Goal: Task Accomplishment & Management: Manage account settings

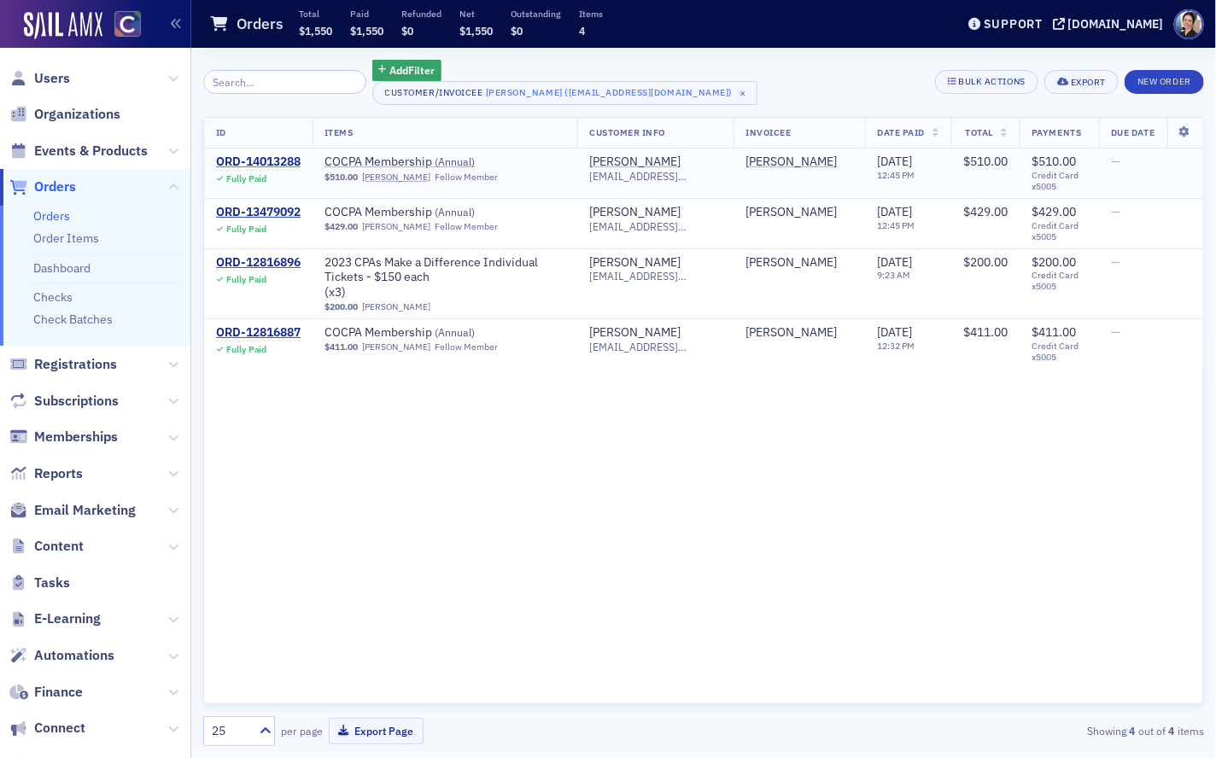
click at [262, 160] on div "ORD-14013288" at bounding box center [258, 162] width 85 height 15
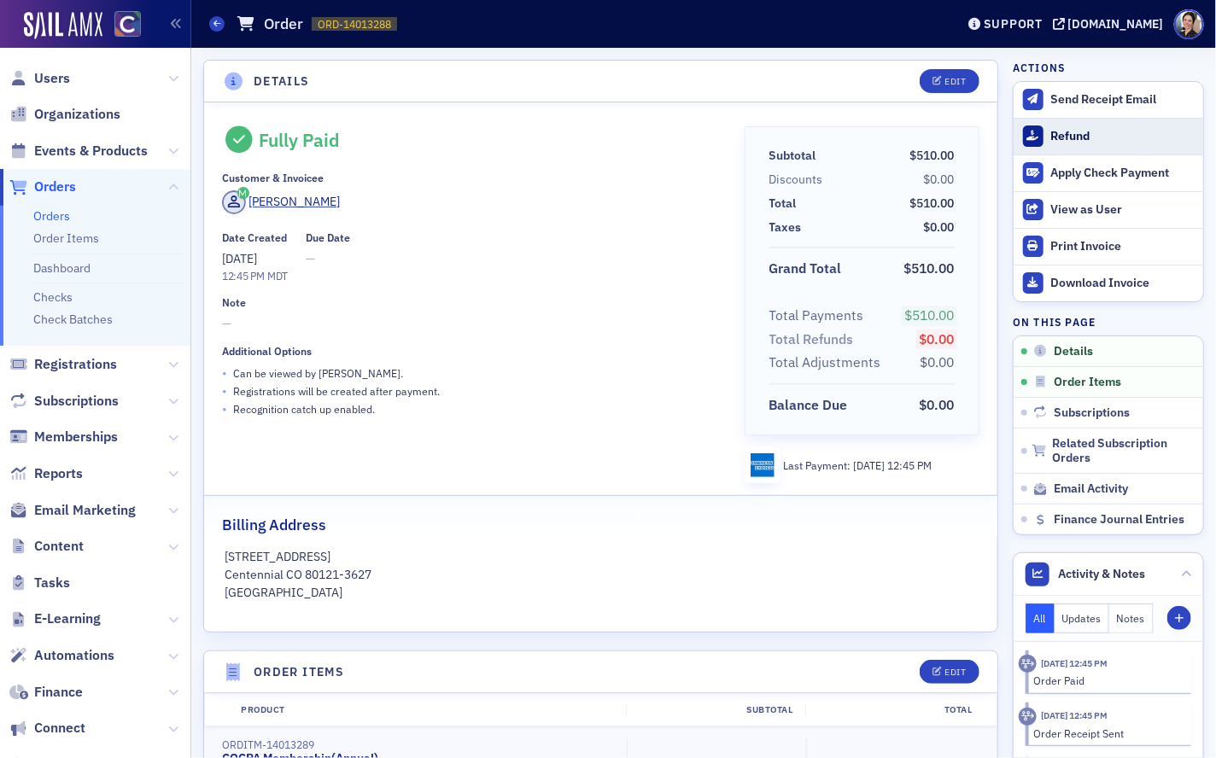
click at [1072, 132] on div "Refund" at bounding box center [1122, 136] width 143 height 15
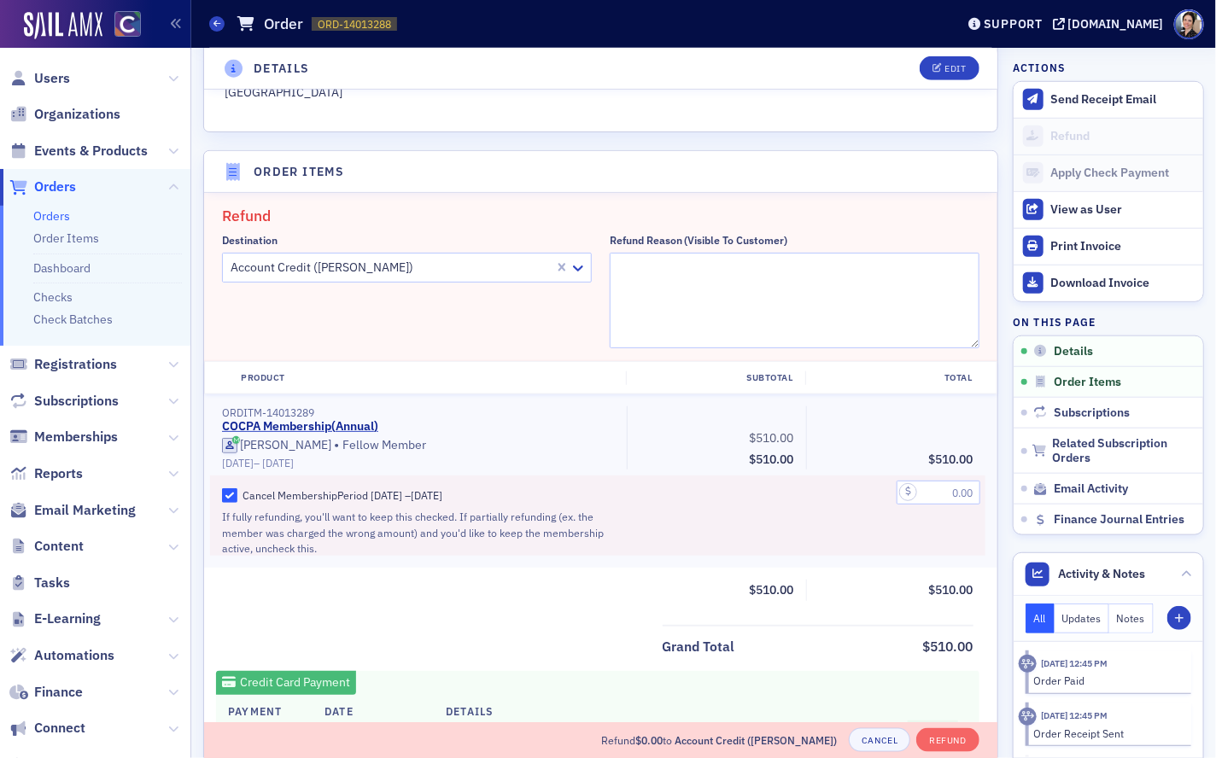
scroll to position [593, 0]
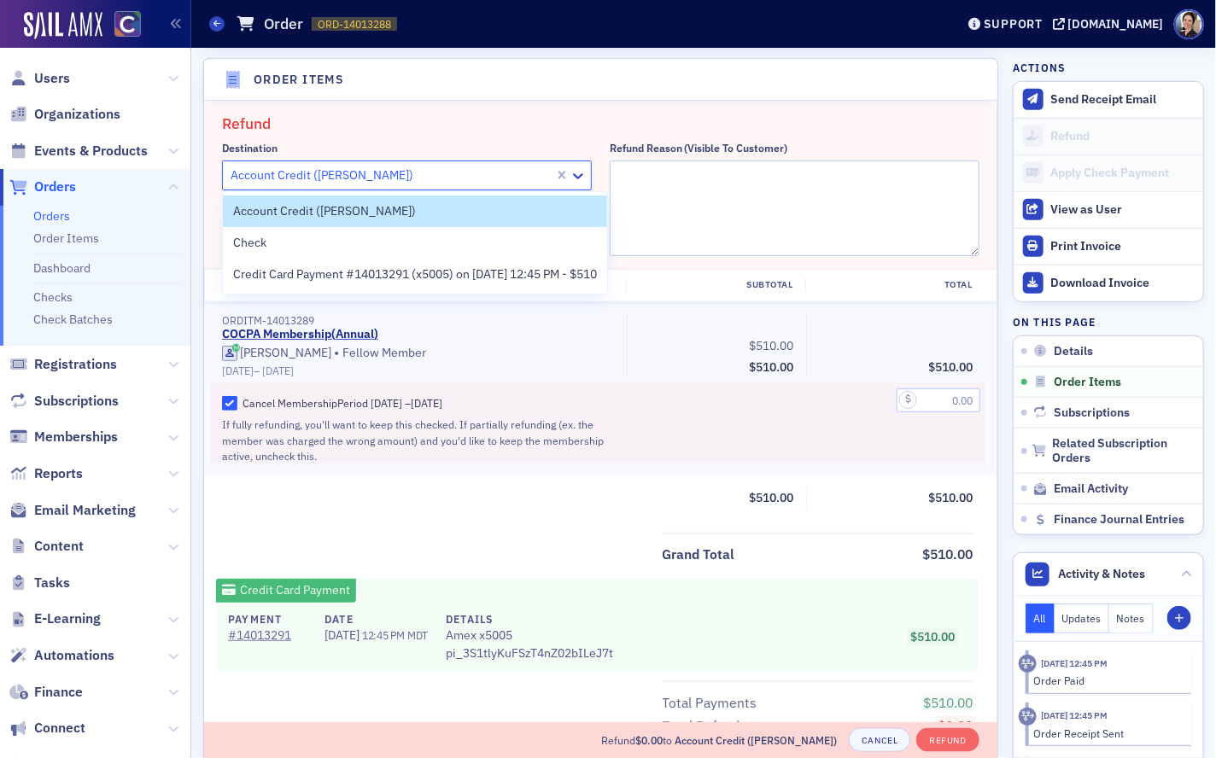
click at [362, 173] on div at bounding box center [391, 175] width 324 height 21
click at [398, 277] on span "Credit Card Payment #14013291 (x5005) on [DATE] 12:45 PM - $510" at bounding box center [415, 275] width 364 height 18
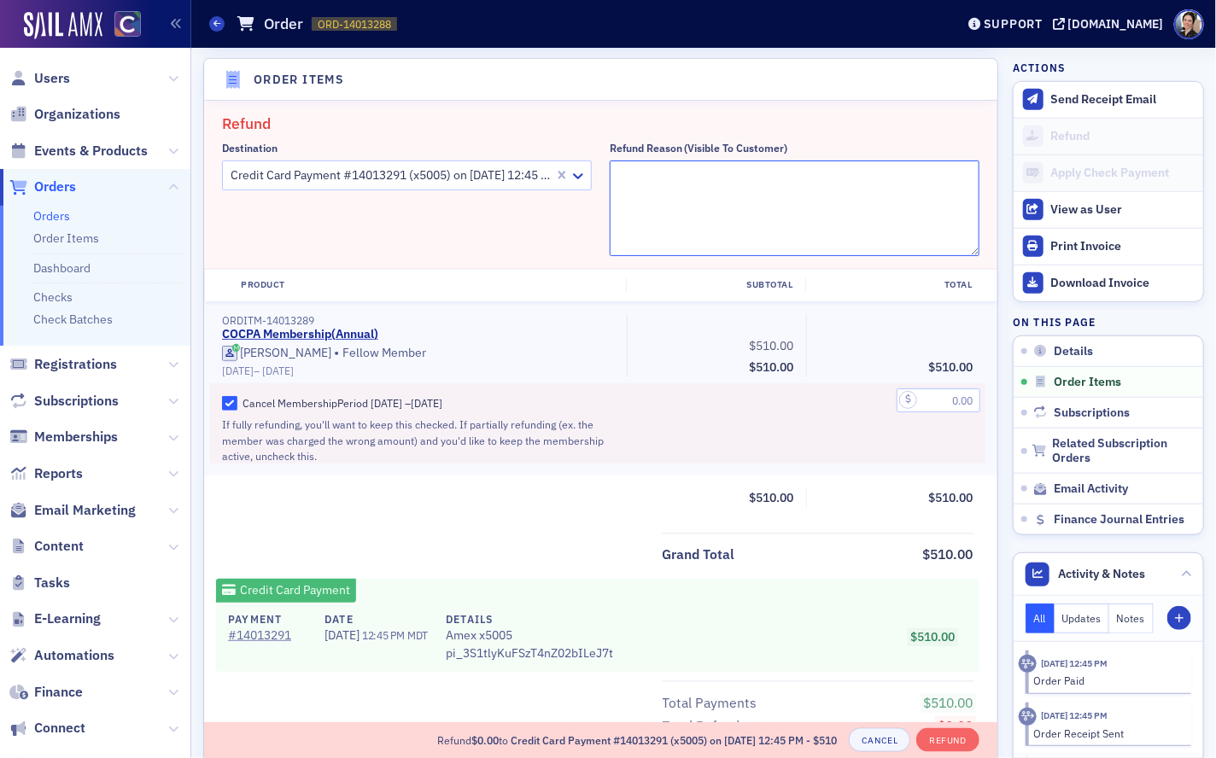
paste textarea "I simply haven’t found as much of a need for the COCPA membership as I original…"
click at [618, 176] on textarea "I simply haven’t found as much of a need for the COCPA membership as I original…" at bounding box center [795, 209] width 370 height 96
click at [848, 196] on textarea ""I simply haven’t found as much of a need for the COCPA membership as I origina…" at bounding box center [795, 209] width 370 height 96
type textarea ""I simply haven’t found as much of a need for the COCPA membership as I origina…"
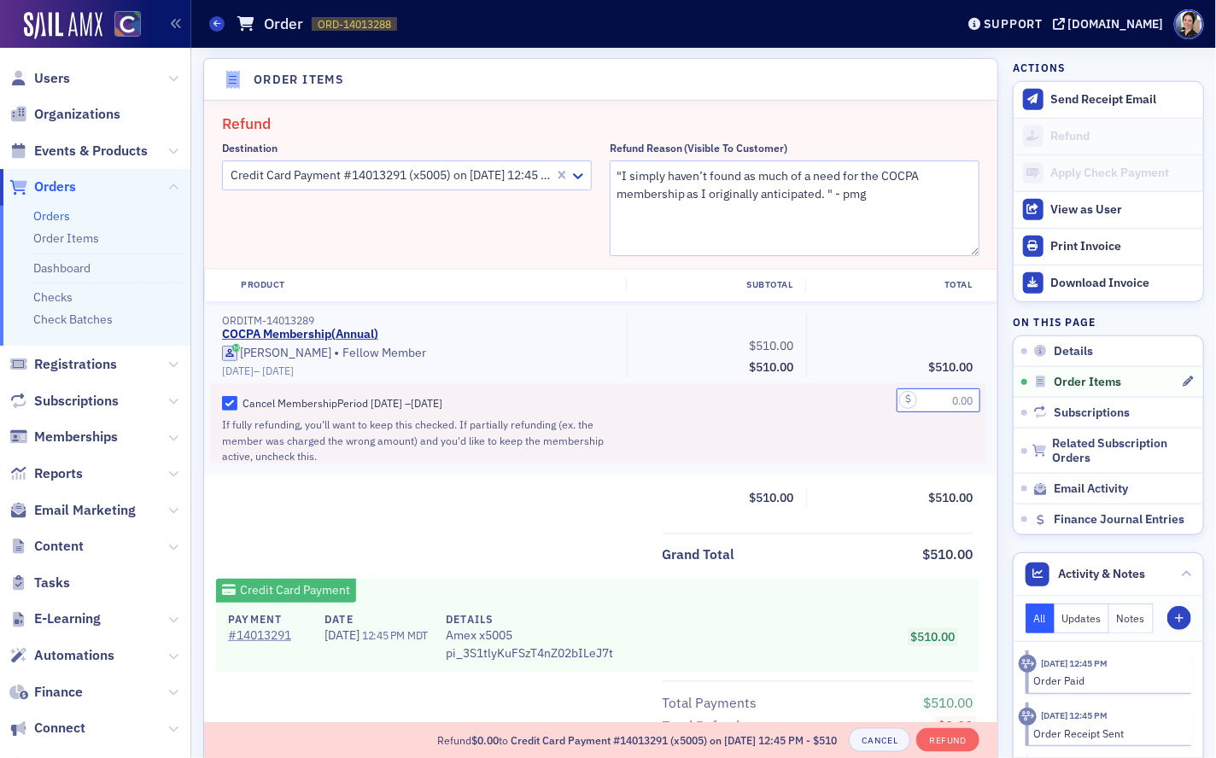
drag, startPoint x: 939, startPoint y: 392, endPoint x: 1020, endPoint y: 392, distance: 80.3
click at [1018, 394] on div "Details Edit Fully Paid Customer & Invoicee [PERSON_NAME] Date Created [DATE] 1…" at bounding box center [703, 530] width 1001 height 2150
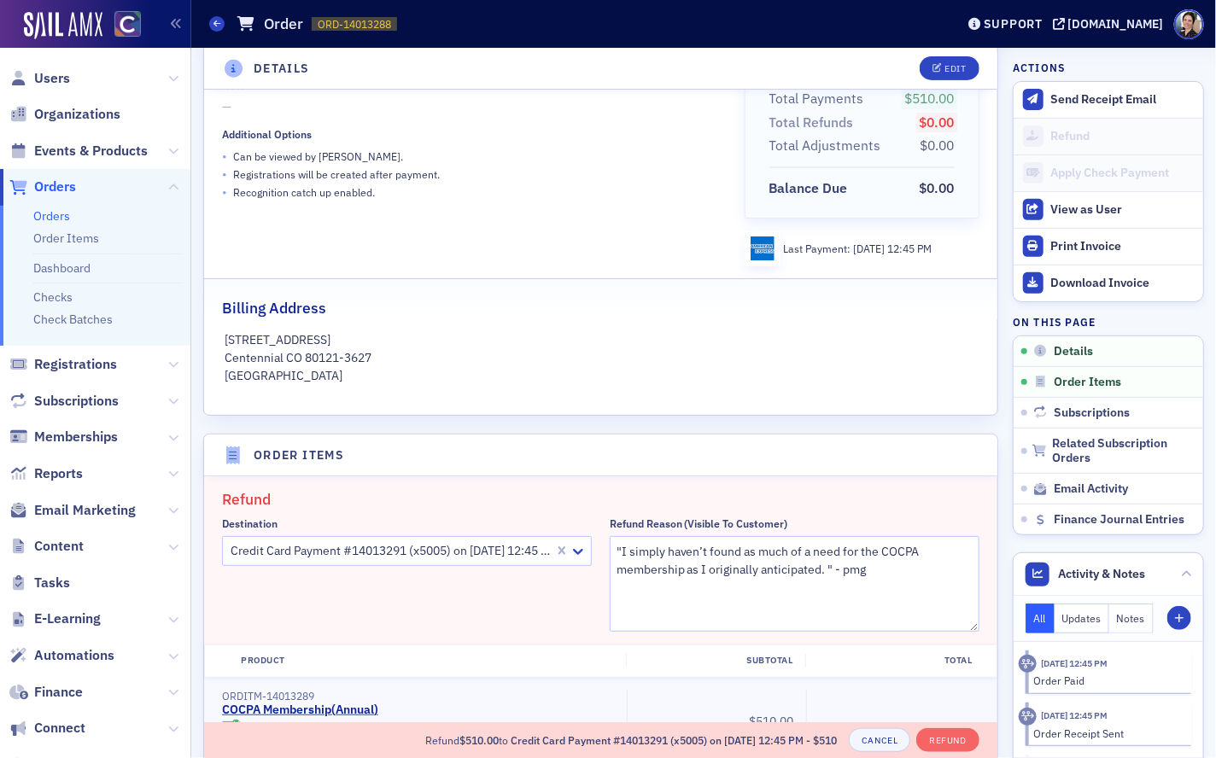
scroll to position [130, 0]
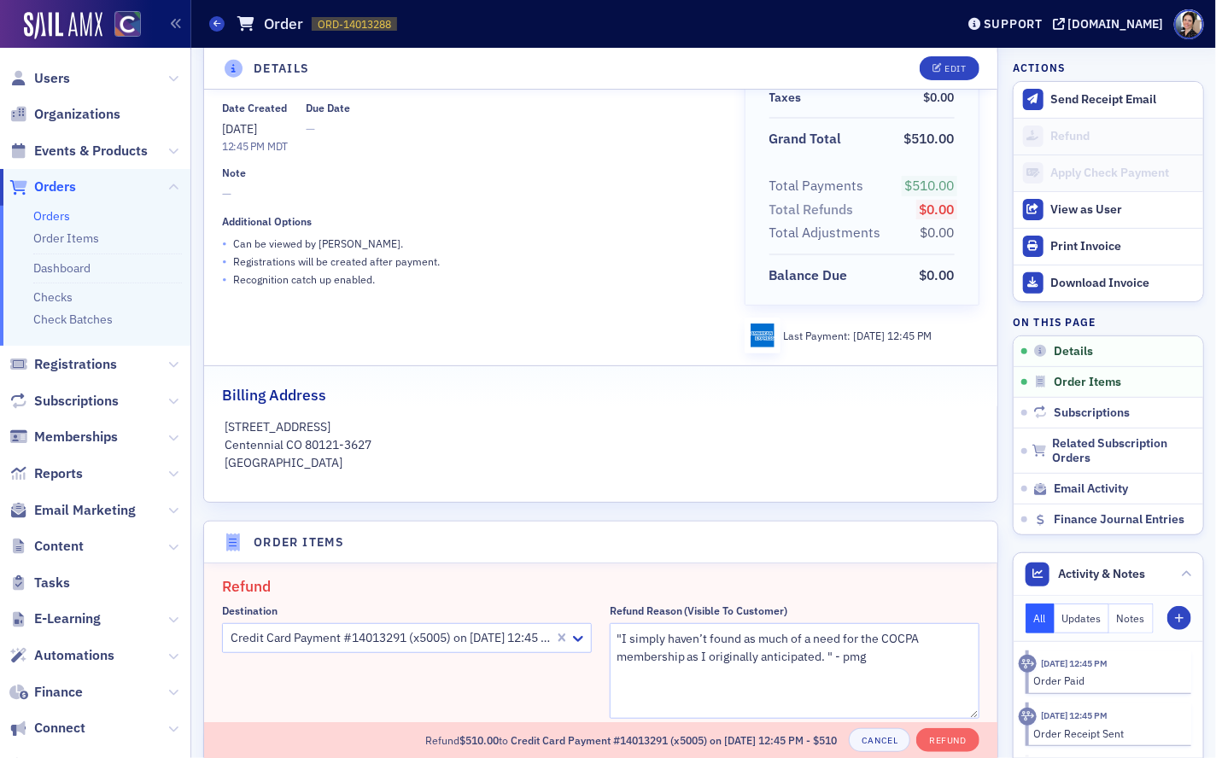
type input "510.00"
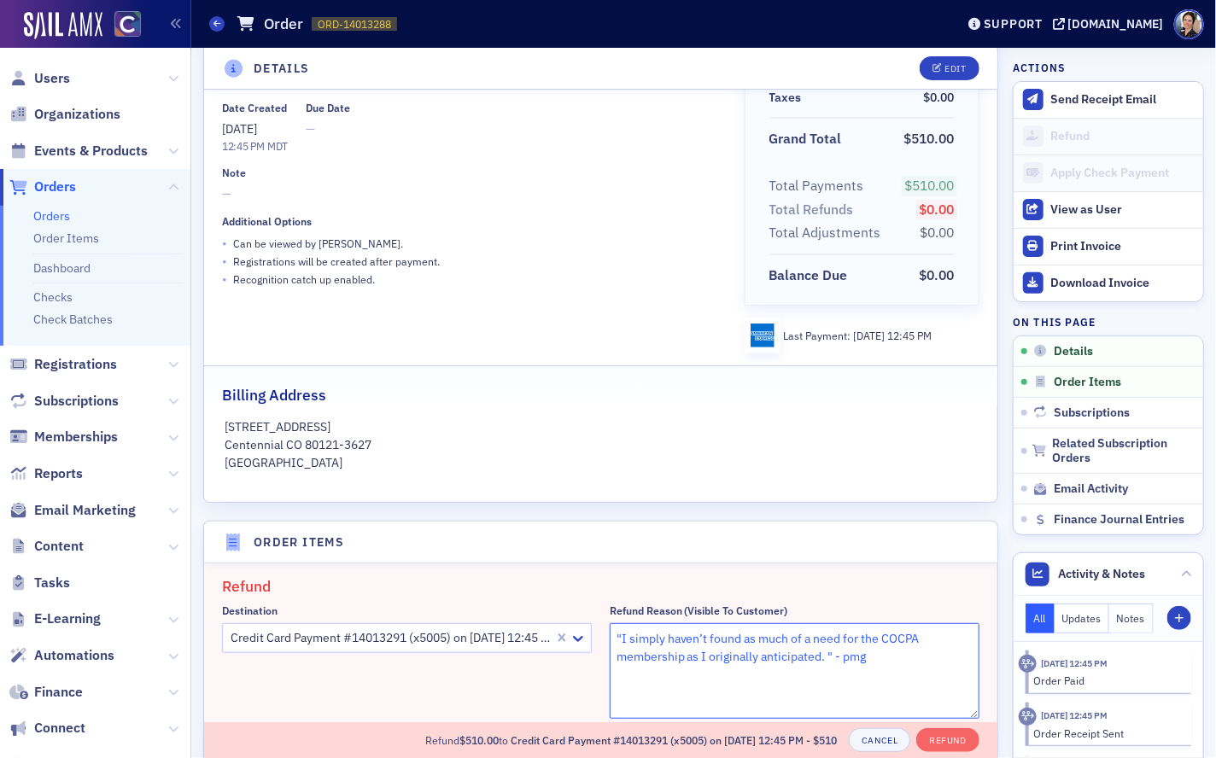
drag, startPoint x: 631, startPoint y: 637, endPoint x: 864, endPoint y: 660, distance: 234.3
click at [911, 663] on textarea ""I simply haven’t found as much of a need for the COCPA membership as I origina…" at bounding box center [795, 671] width 370 height 96
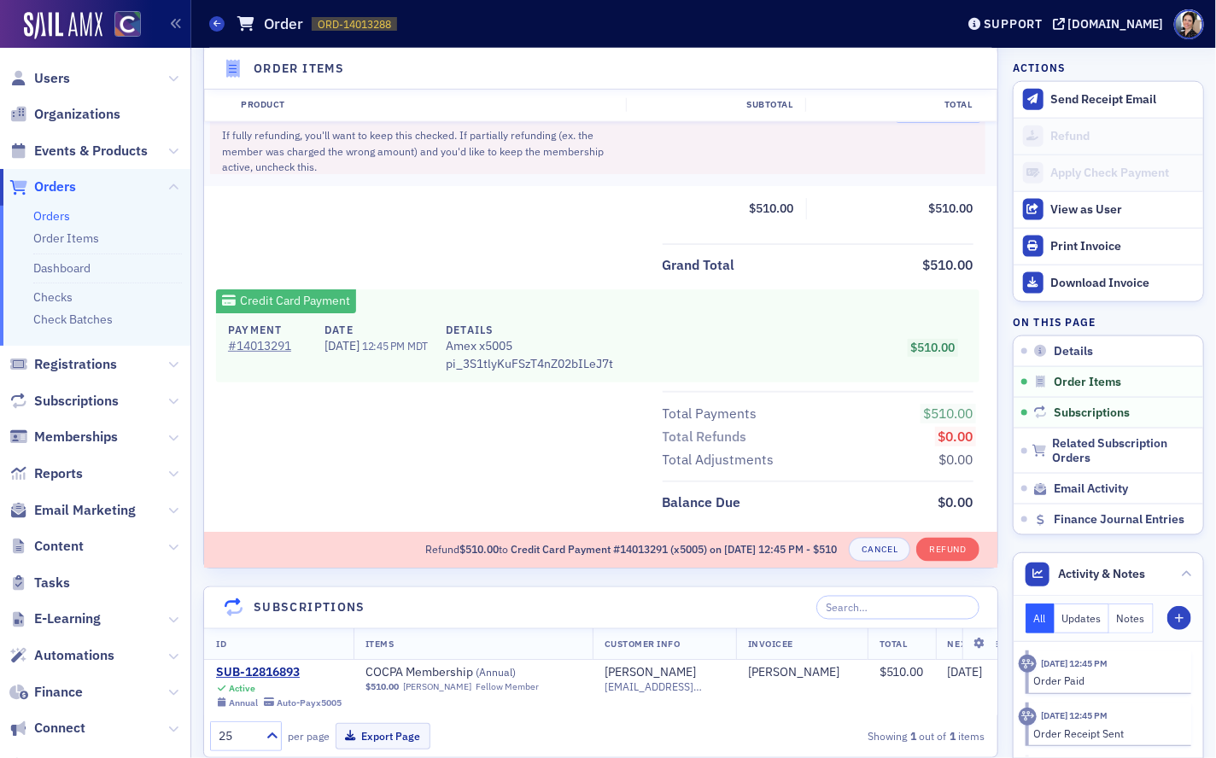
scroll to position [884, 0]
click at [956, 547] on button "Refund" at bounding box center [947, 548] width 62 height 24
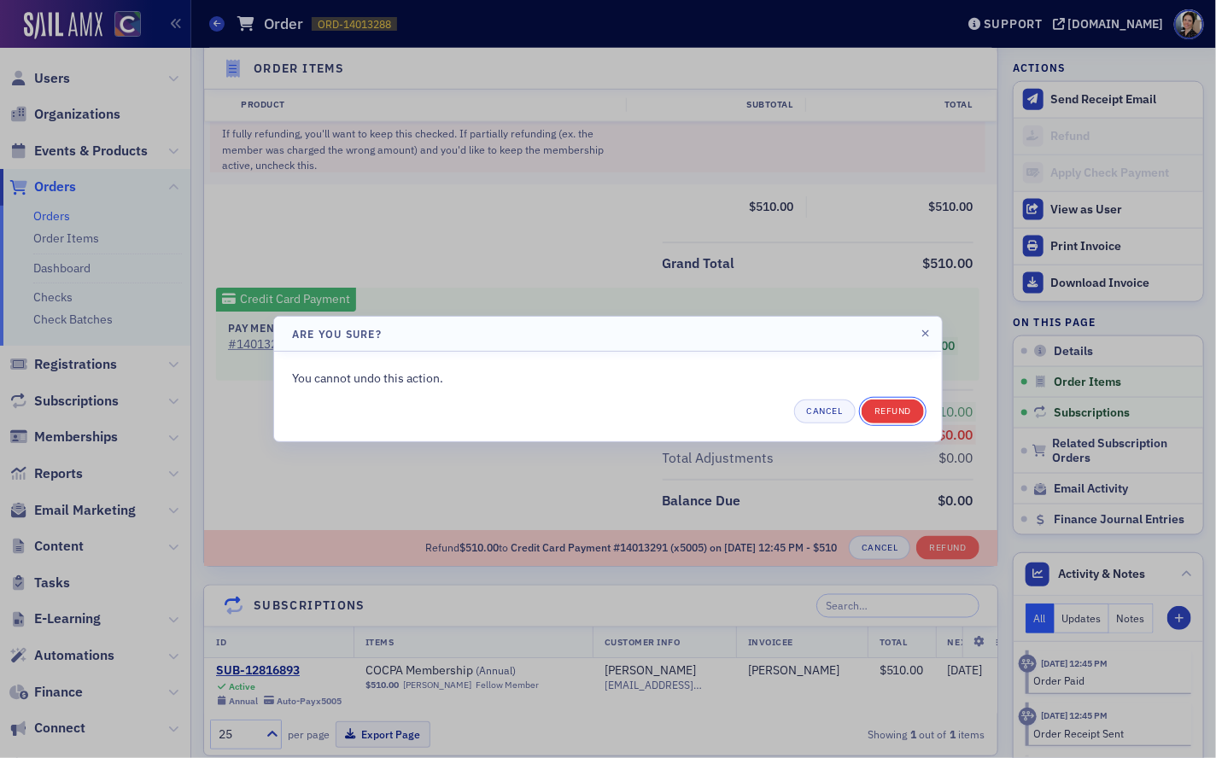
click at [910, 414] on button "Refund" at bounding box center [893, 412] width 62 height 24
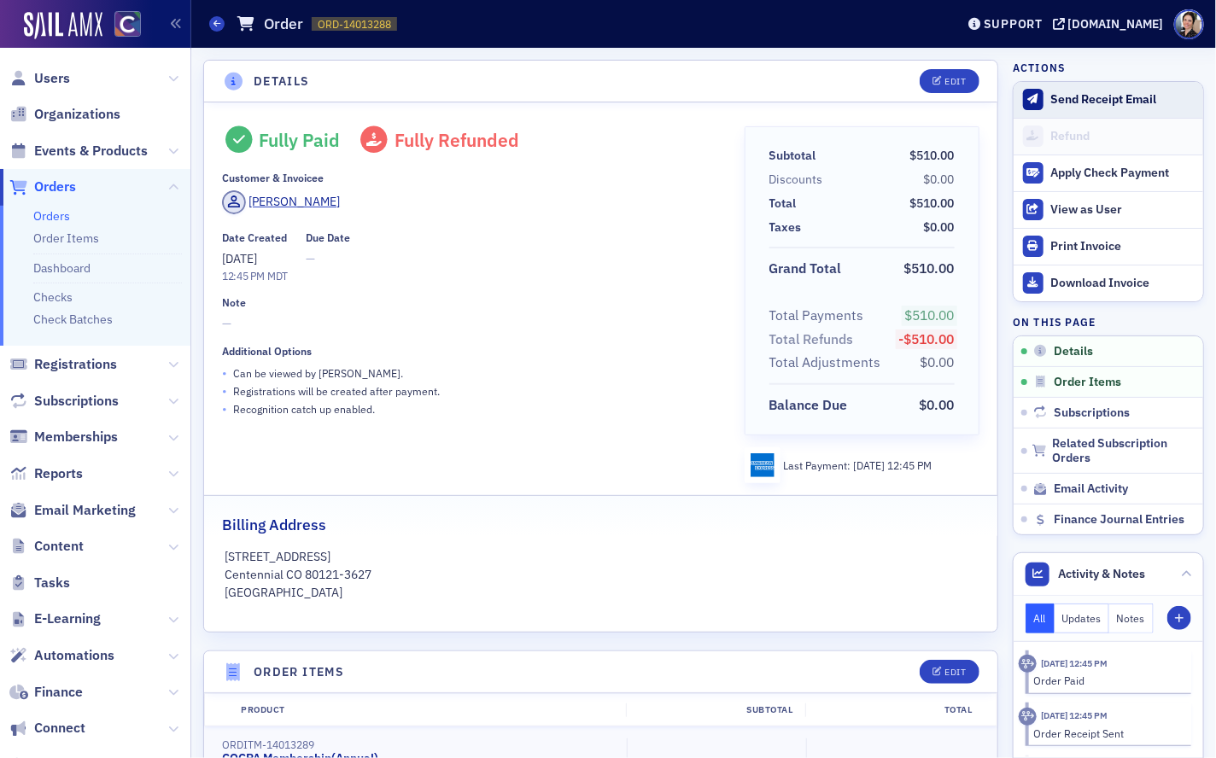
click at [1093, 98] on div "Send Receipt Email" at bounding box center [1122, 99] width 143 height 15
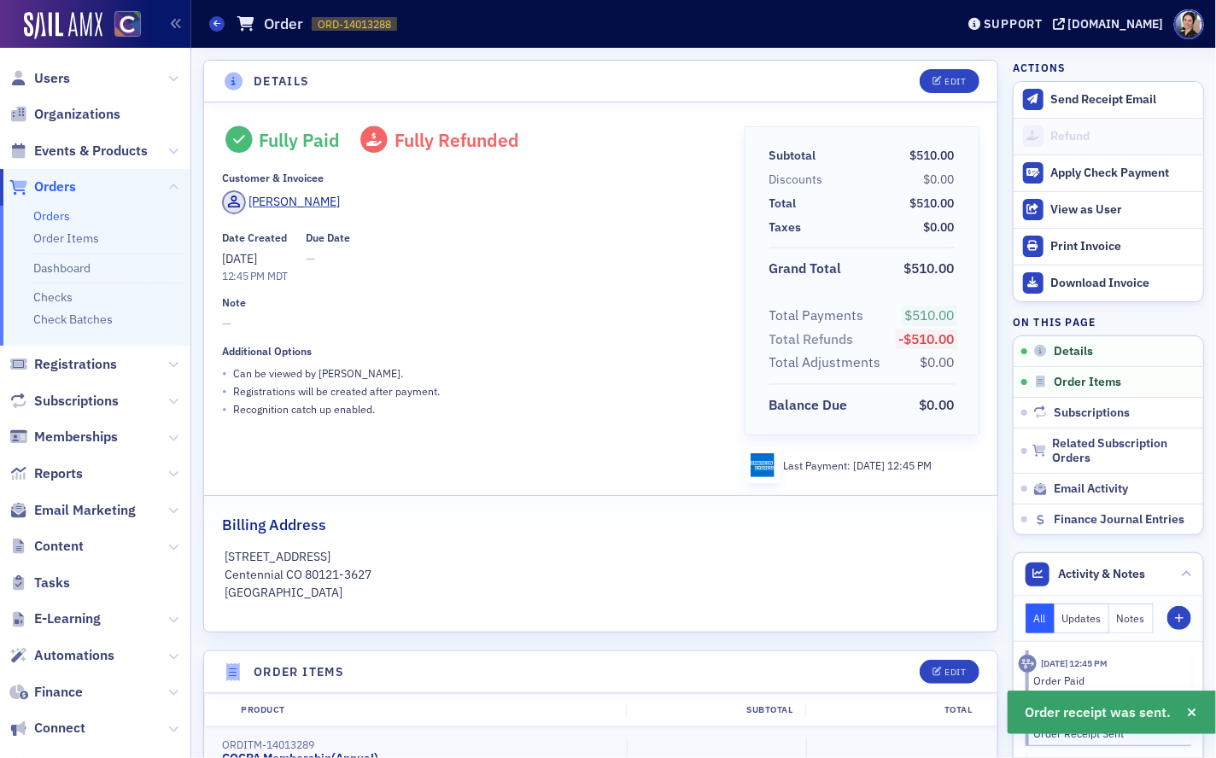
drag, startPoint x: 61, startPoint y: 81, endPoint x: 280, endPoint y: 97, distance: 220.1
click at [61, 81] on span "Users" at bounding box center [52, 78] width 36 height 19
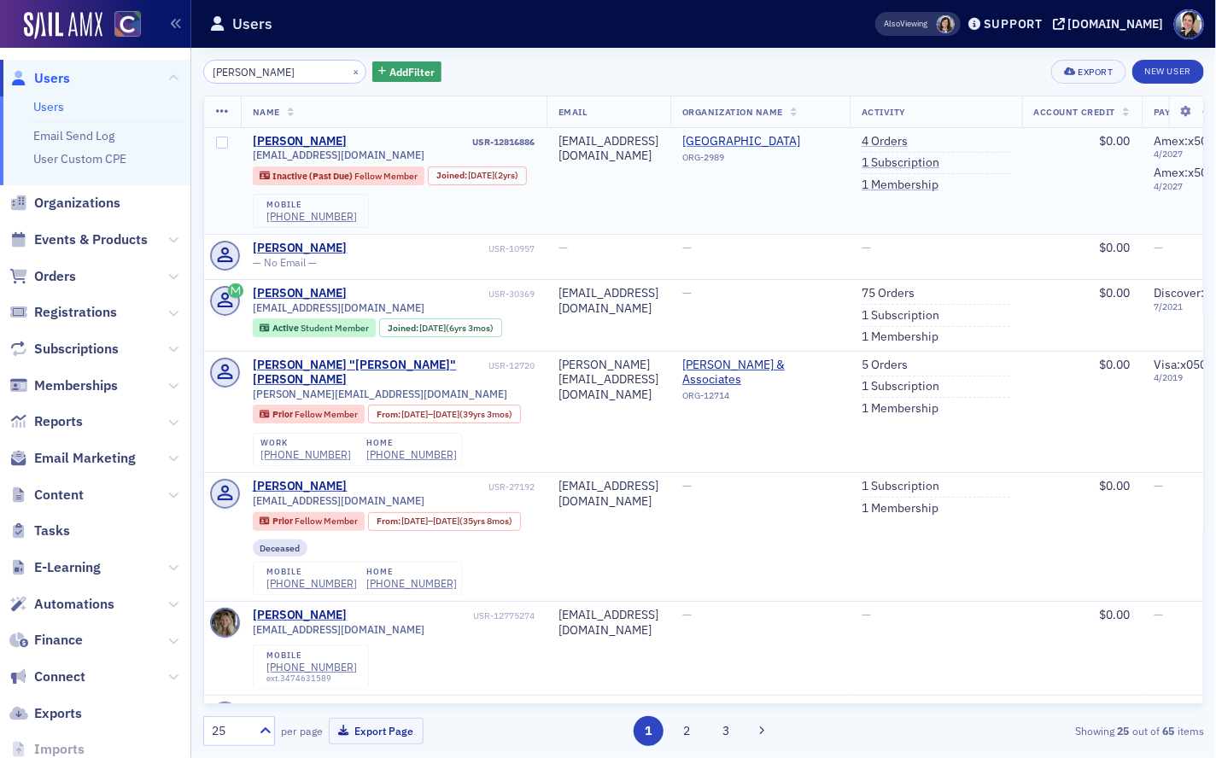
drag, startPoint x: 999, startPoint y: 163, endPoint x: 787, endPoint y: 148, distance: 212.3
click at [939, 163] on link "1 Subscription" at bounding box center [901, 162] width 78 height 15
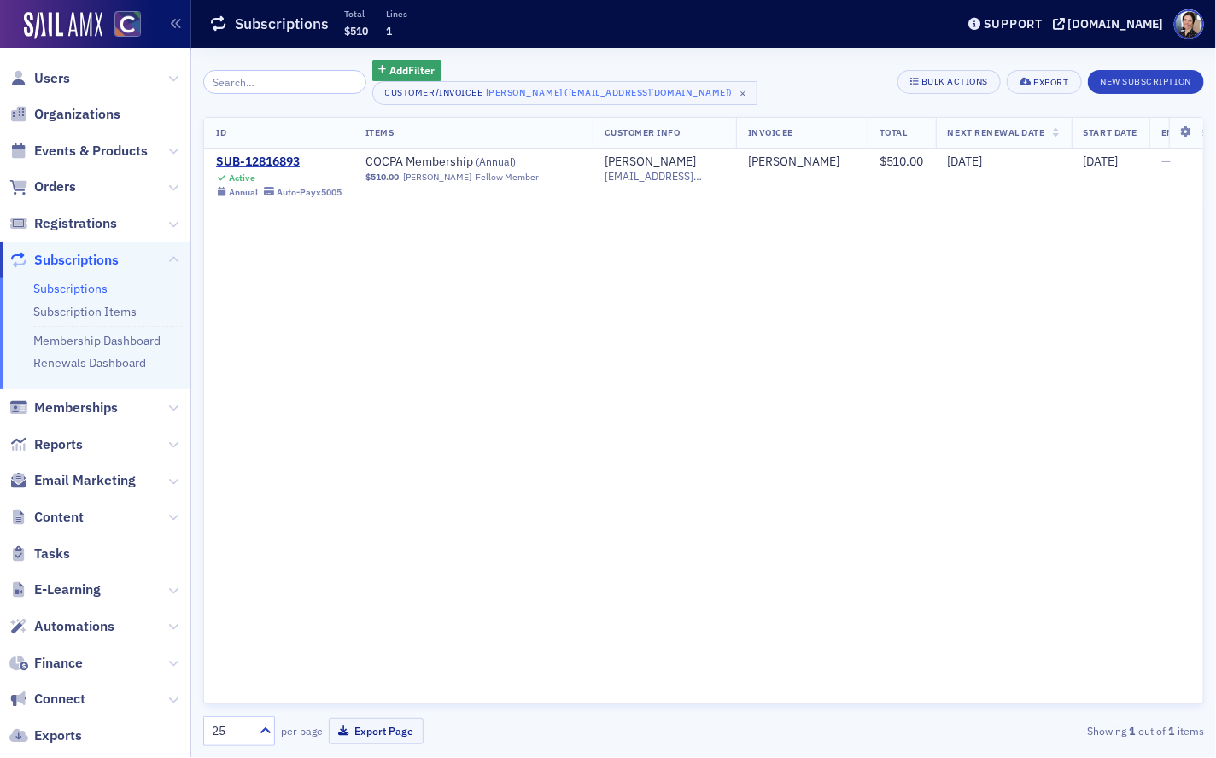
drag, startPoint x: 279, startPoint y: 160, endPoint x: 330, endPoint y: 135, distance: 56.1
click at [279, 159] on div "SUB-12816893" at bounding box center [279, 162] width 126 height 15
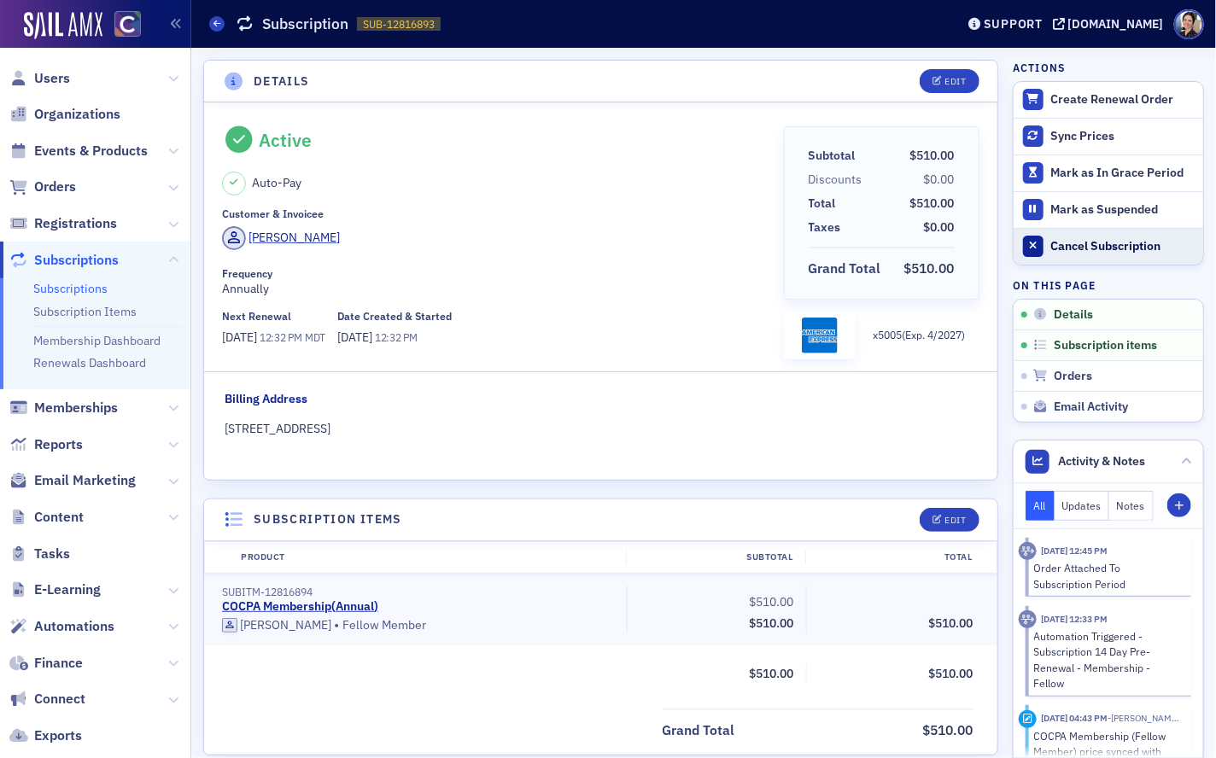
click at [1101, 244] on div "Cancel Subscription" at bounding box center [1122, 246] width 143 height 15
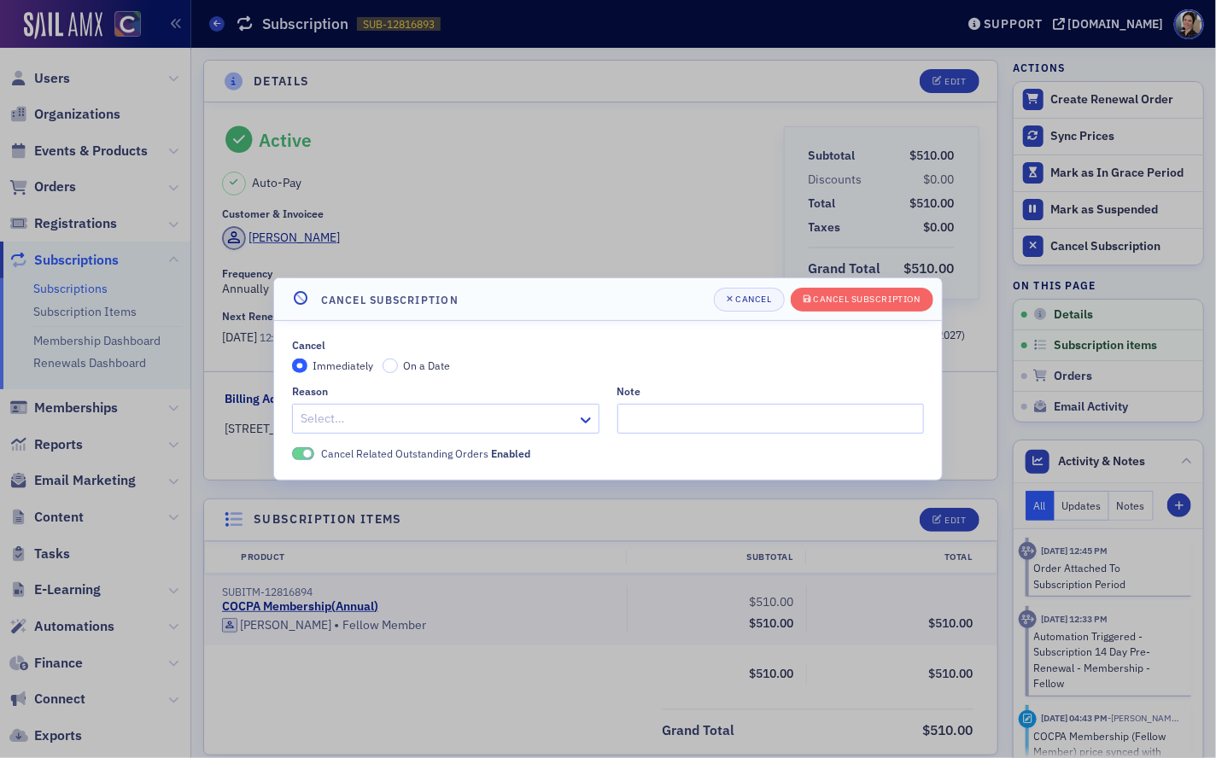
click at [348, 419] on div at bounding box center [437, 418] width 277 height 21
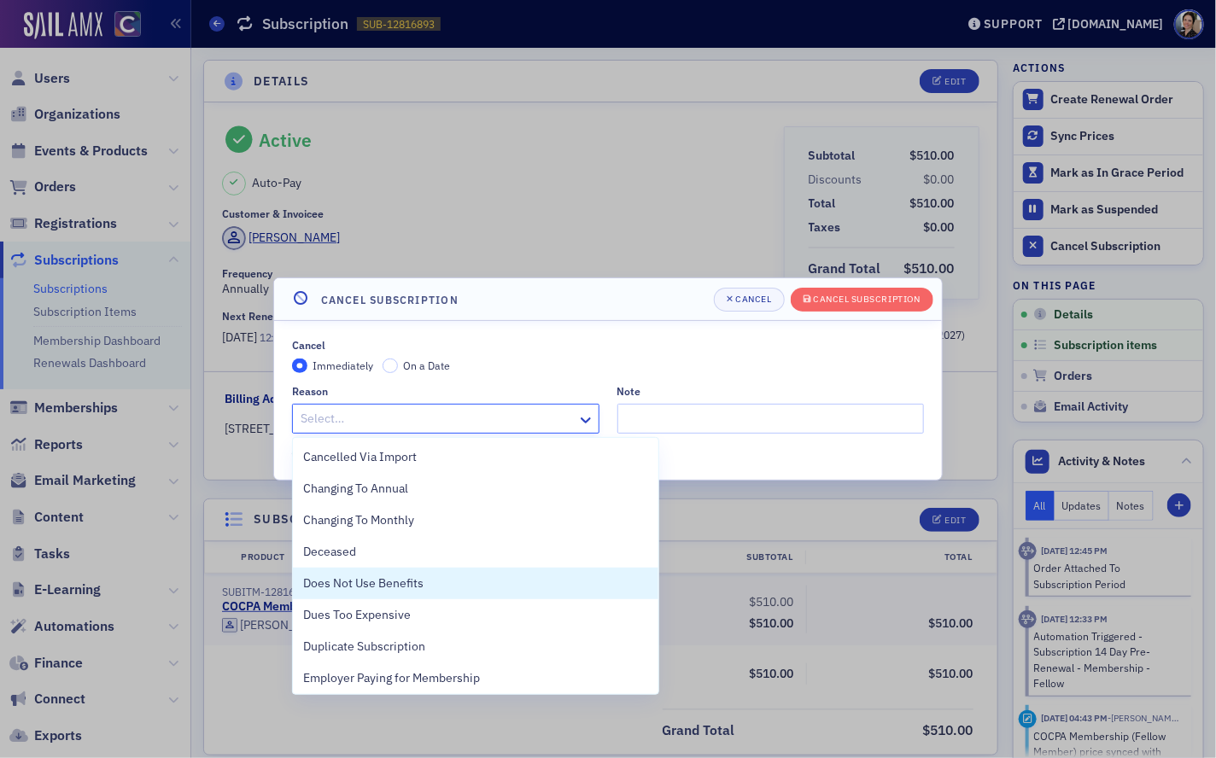
click at [377, 578] on span "Does Not Use Benefits" at bounding box center [363, 584] width 120 height 18
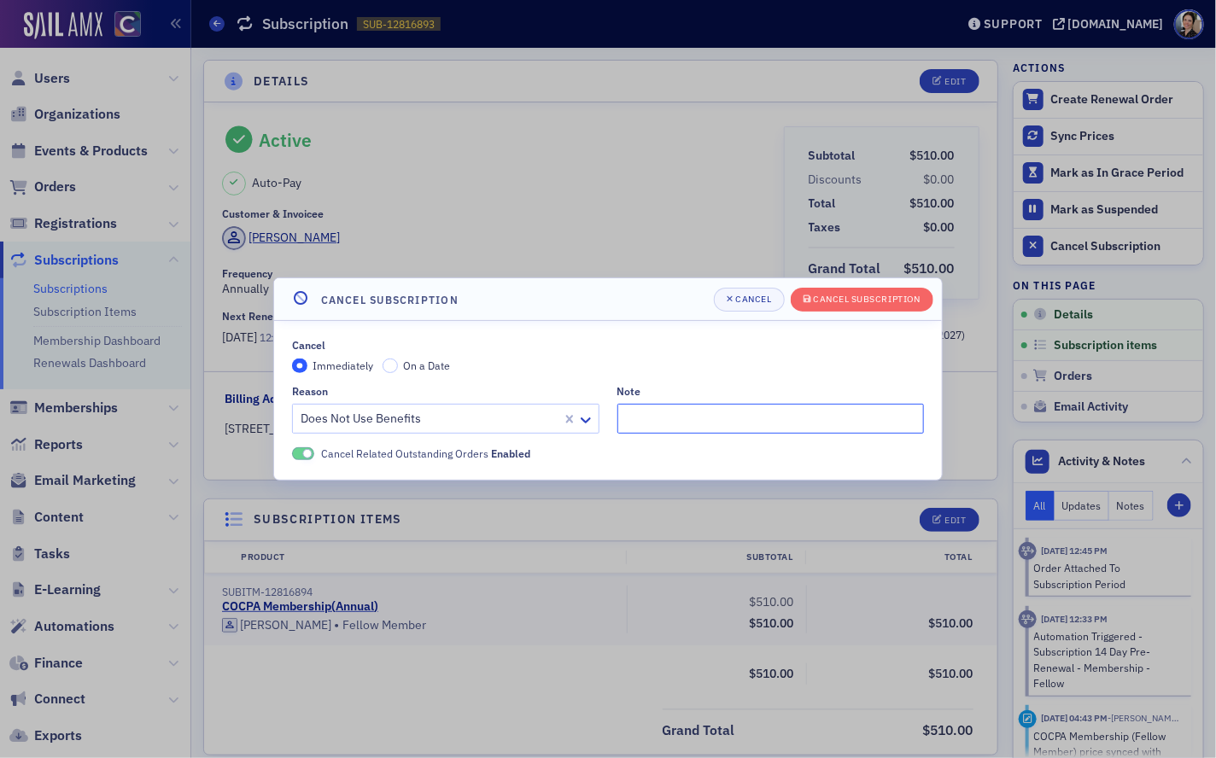
paste input ""I simply haven’t found as much of a need for the COCPA membership as I origina…"
type input ""I simply haven’t found as much of a need for the COCPA membership as I origina…"
click at [856, 297] on div "Cancel Subscription" at bounding box center [867, 299] width 107 height 9
